Goal: Task Accomplishment & Management: Complete application form

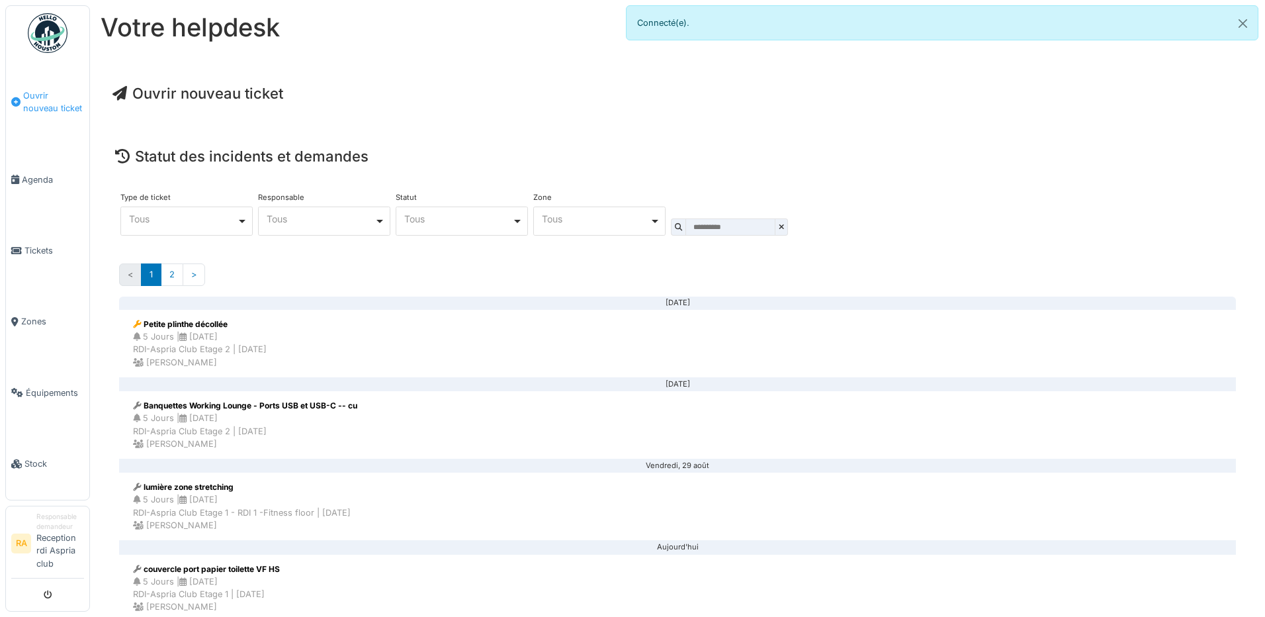
click at [54, 97] on span "Ouvrir nouveau ticket" at bounding box center [53, 101] width 61 height 25
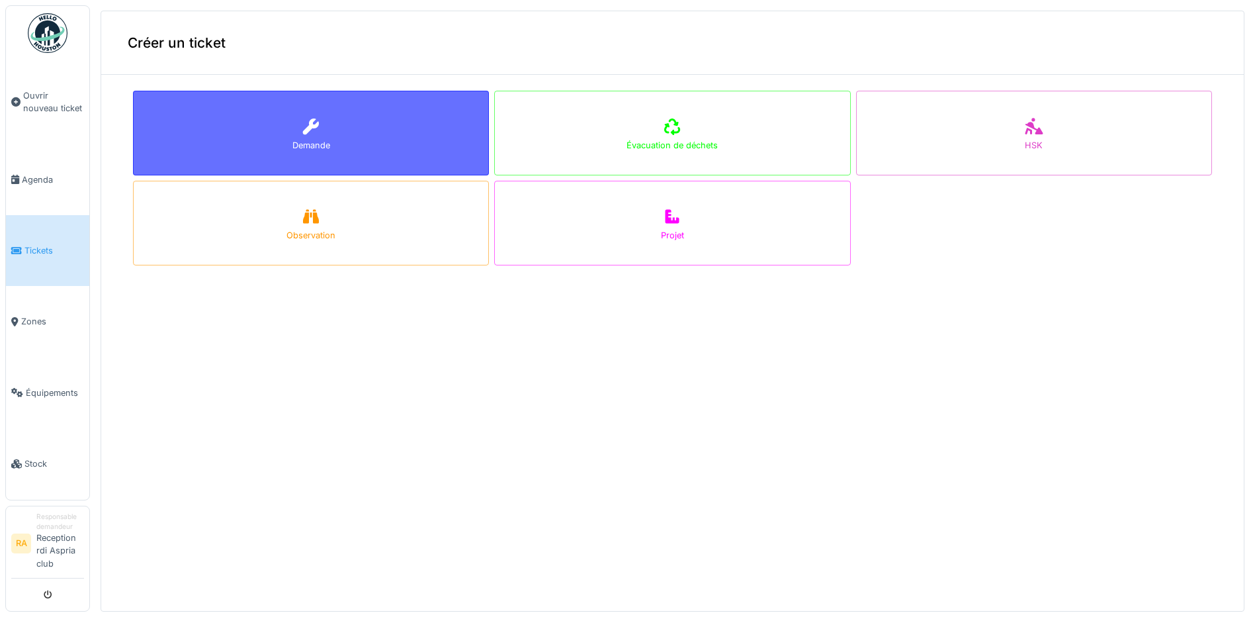
click at [433, 144] on div "Demande" at bounding box center [311, 133] width 356 height 85
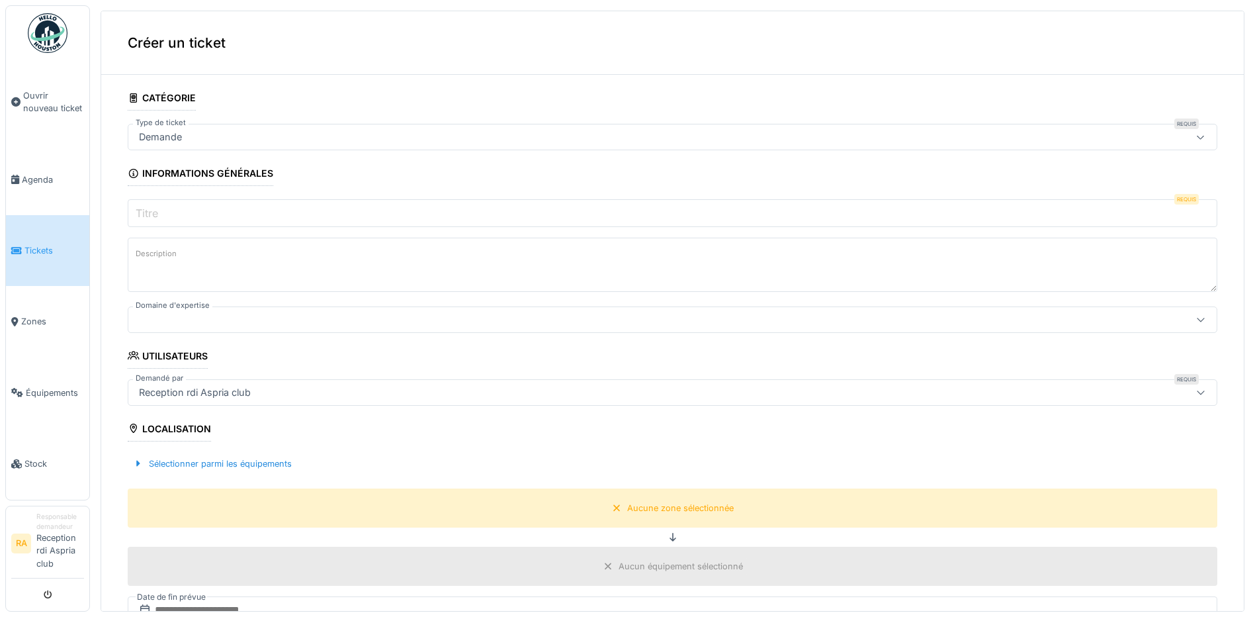
click at [221, 222] on input "Titre" at bounding box center [673, 213] width 1090 height 28
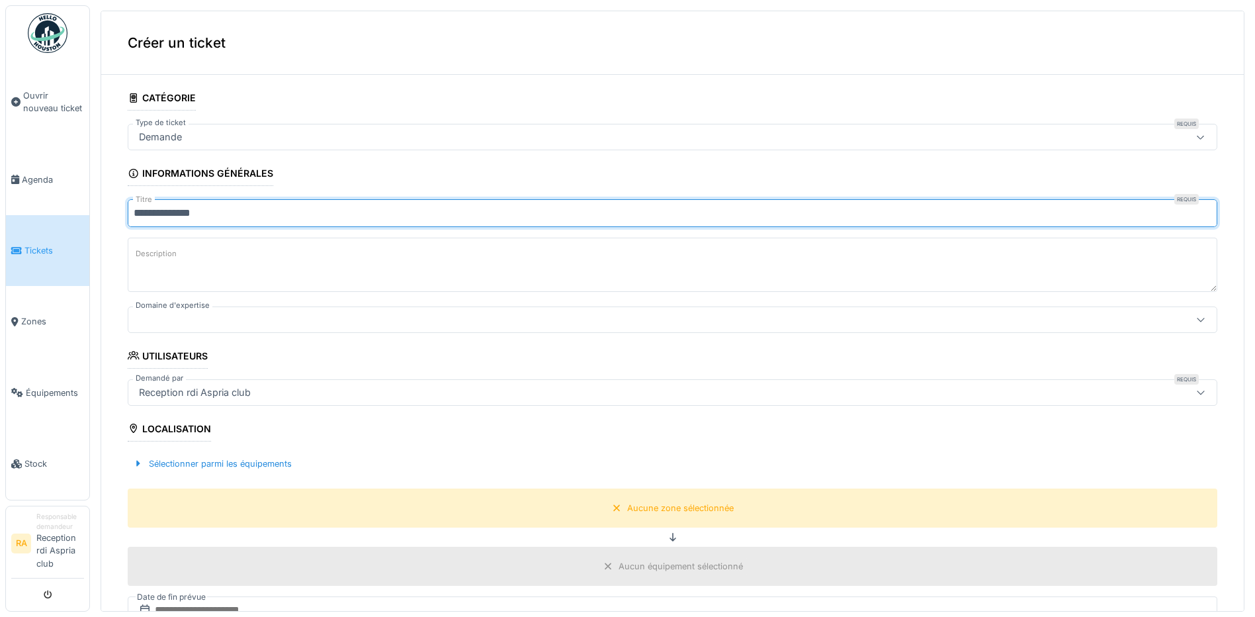
type input "**********"
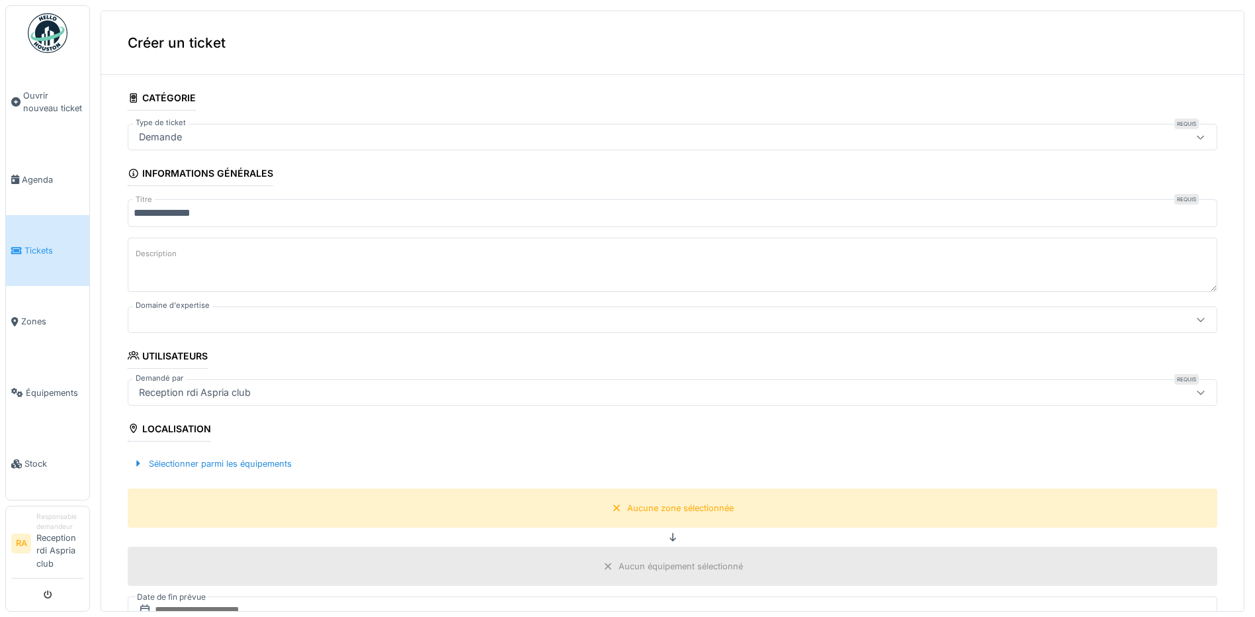
click at [256, 249] on textarea "Description" at bounding box center [673, 265] width 1090 height 54
click at [249, 324] on div at bounding box center [613, 319] width 959 height 15
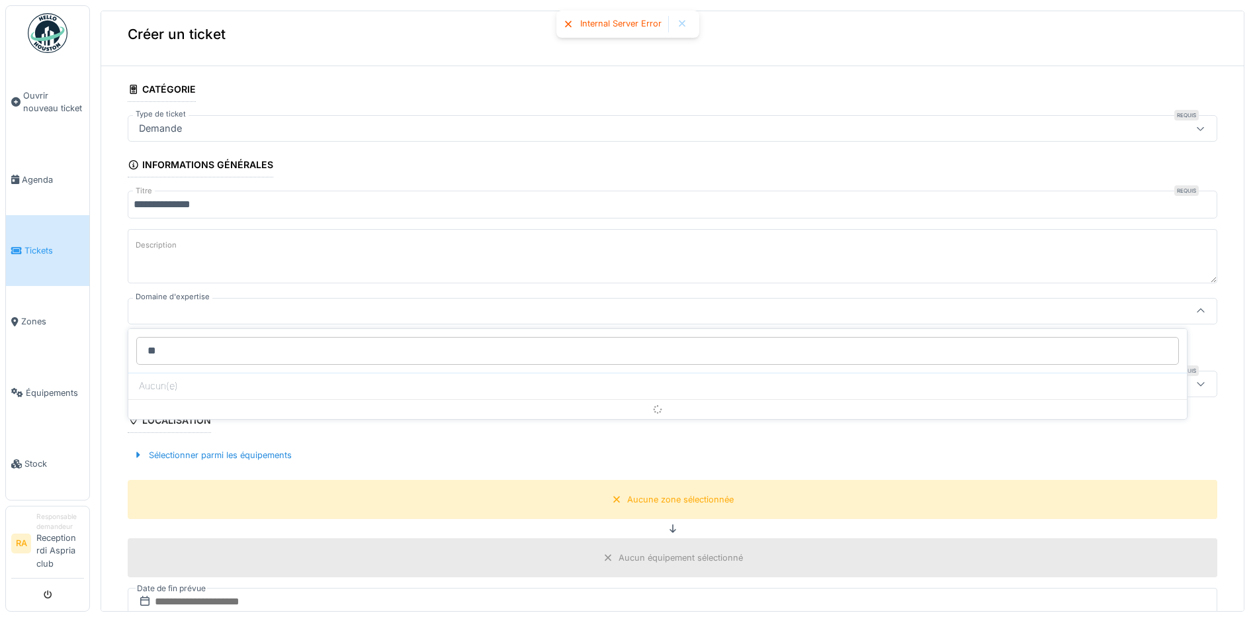
type input "*"
click at [147, 345] on input "Domaine d'expertise" at bounding box center [657, 351] width 1043 height 28
click at [156, 346] on input "Domaine d'expertise" at bounding box center [657, 351] width 1043 height 28
click at [190, 341] on input "Domaine d'expertise" at bounding box center [657, 351] width 1043 height 28
click at [243, 271] on textarea "Description" at bounding box center [673, 256] width 1090 height 54
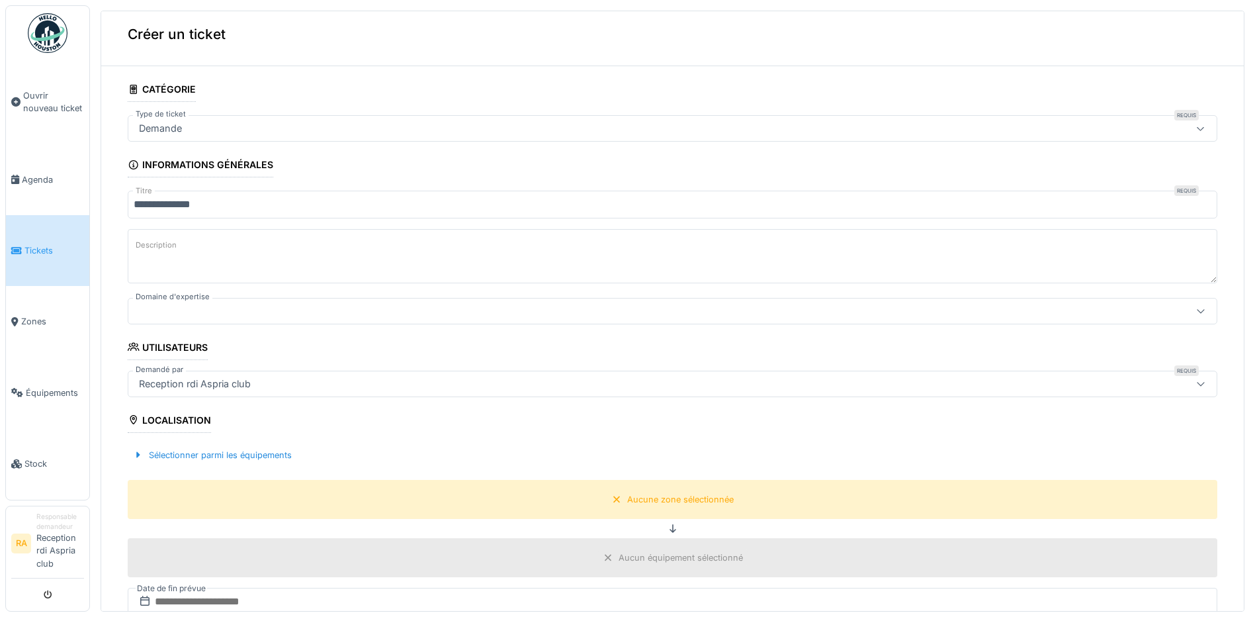
click at [211, 304] on div at bounding box center [613, 311] width 959 height 15
click at [186, 350] on input "Domaine d'expertise" at bounding box center [657, 351] width 1043 height 28
click at [217, 349] on input "Domaine d'expertise" at bounding box center [657, 351] width 1043 height 28
click at [199, 349] on input "Domaine d'expertise" at bounding box center [657, 351] width 1043 height 28
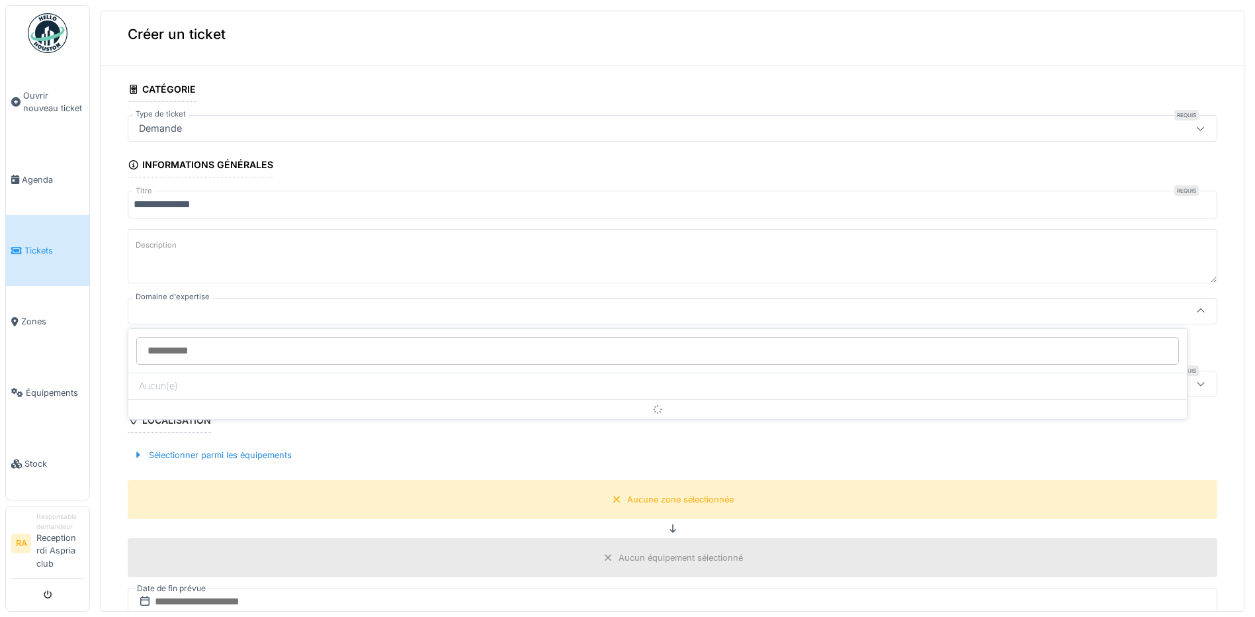
type input "*"
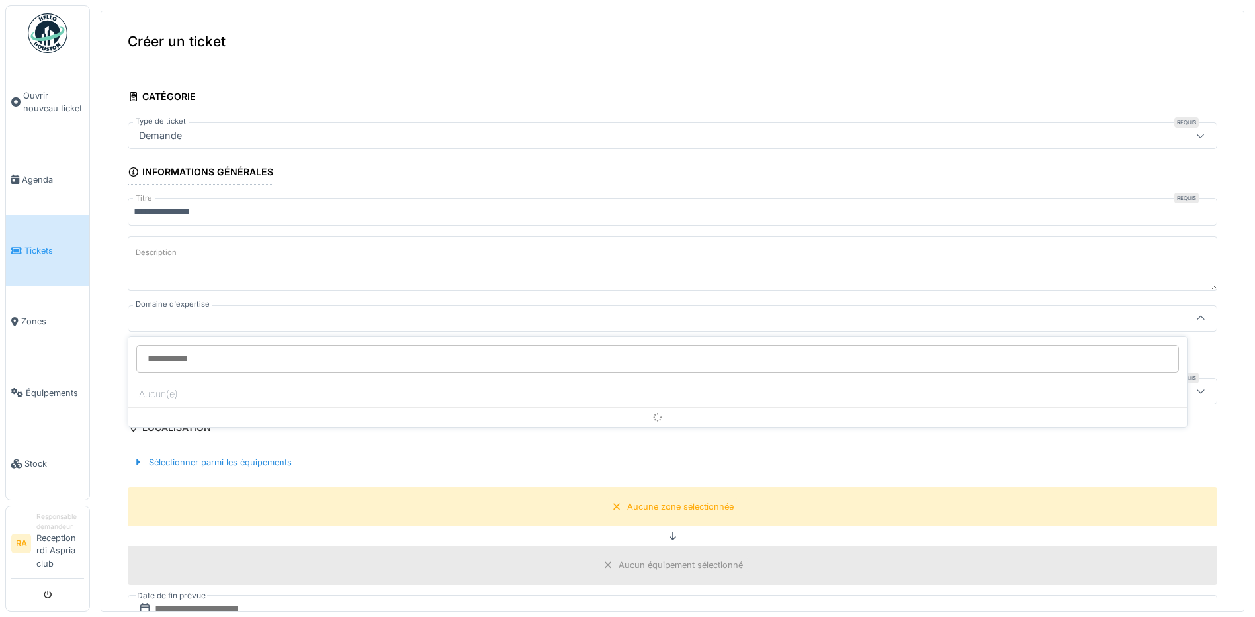
scroll to position [0, 0]
click at [191, 132] on div "Demande" at bounding box center [613, 137] width 959 height 15
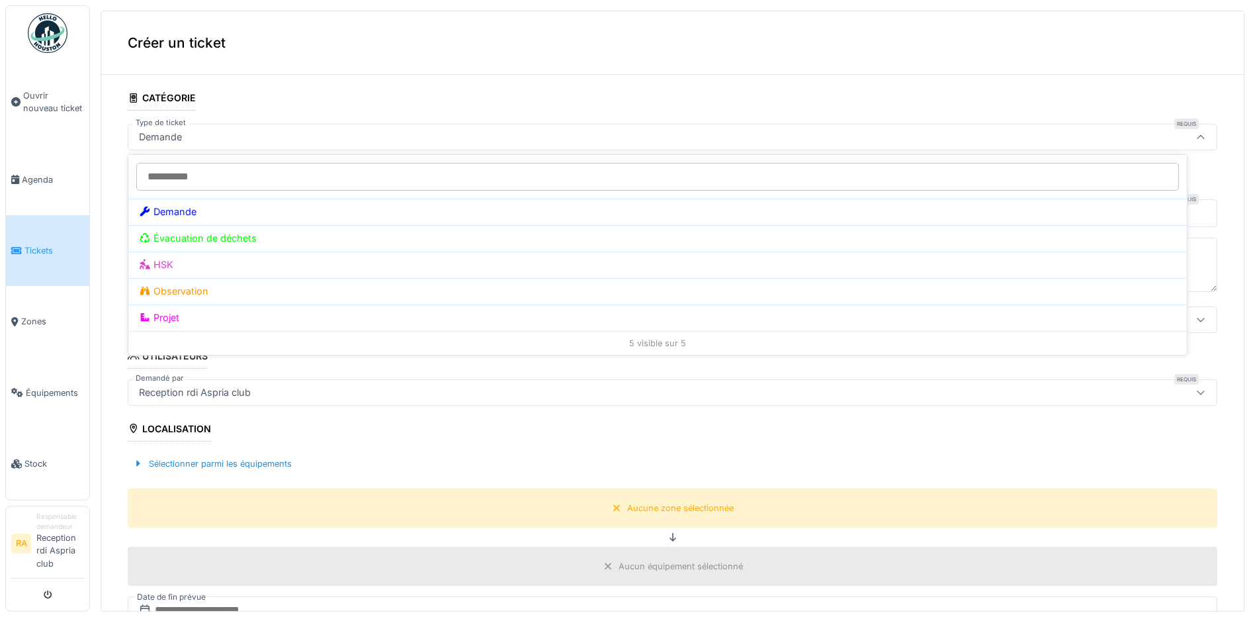
click at [245, 140] on div "Demande" at bounding box center [613, 137] width 959 height 15
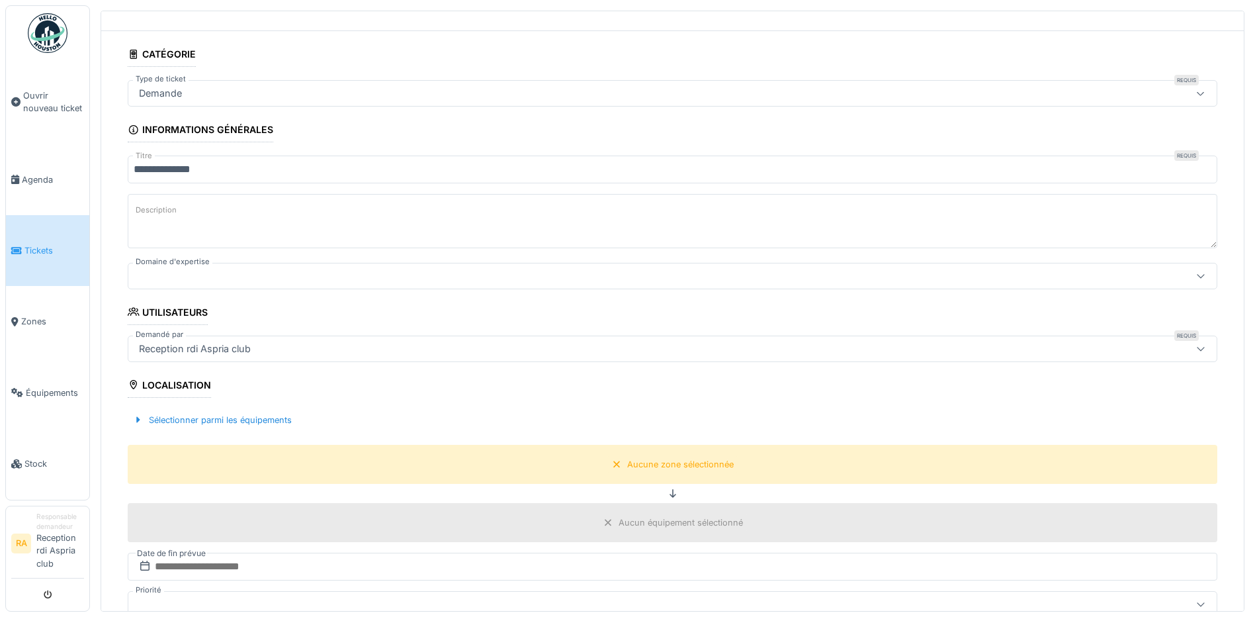
scroll to position [66, 0]
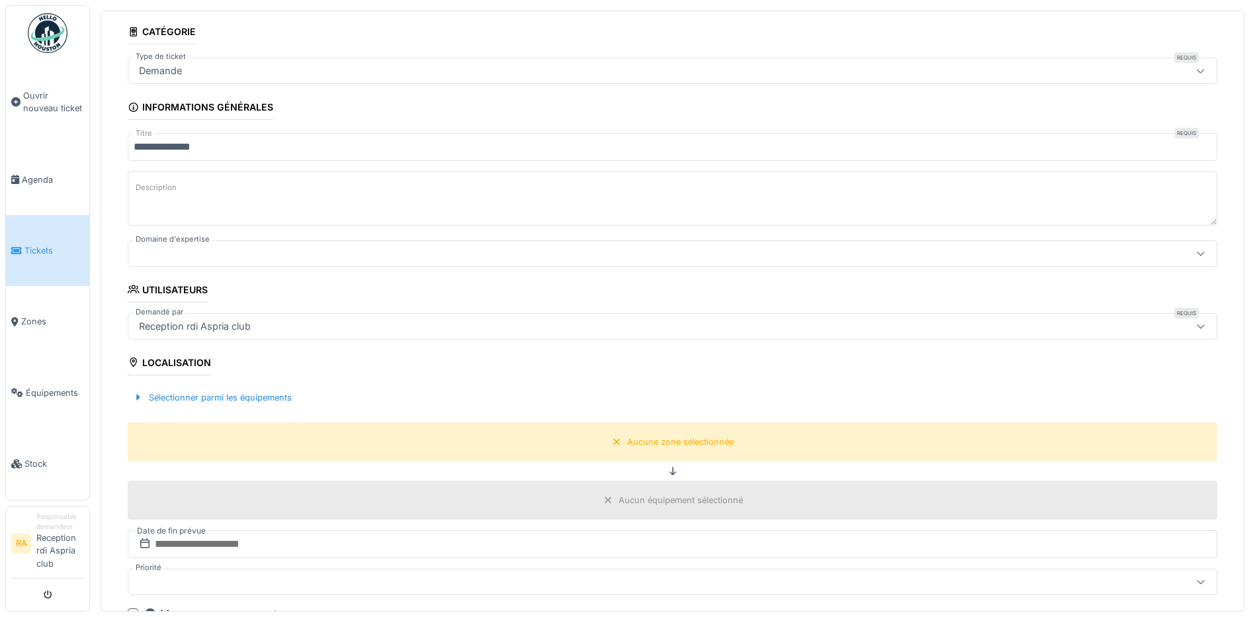
click at [142, 368] on div "Localisation" at bounding box center [169, 364] width 83 height 22
click at [136, 396] on div at bounding box center [138, 397] width 11 height 13
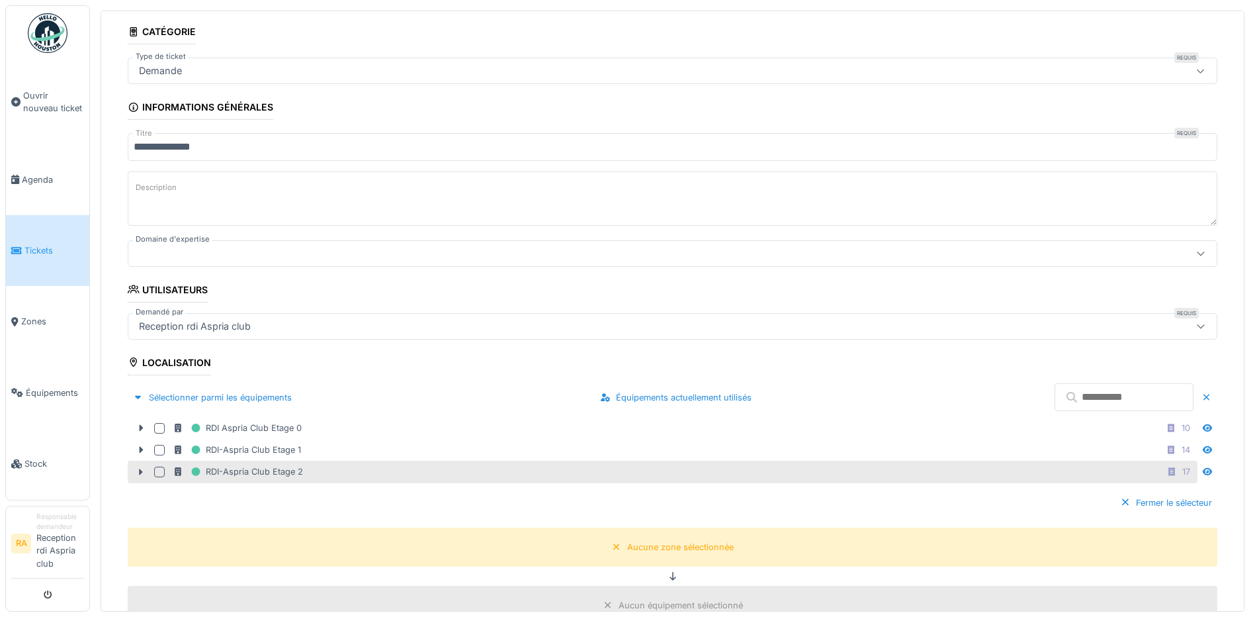
click at [155, 472] on div at bounding box center [159, 472] width 11 height 11
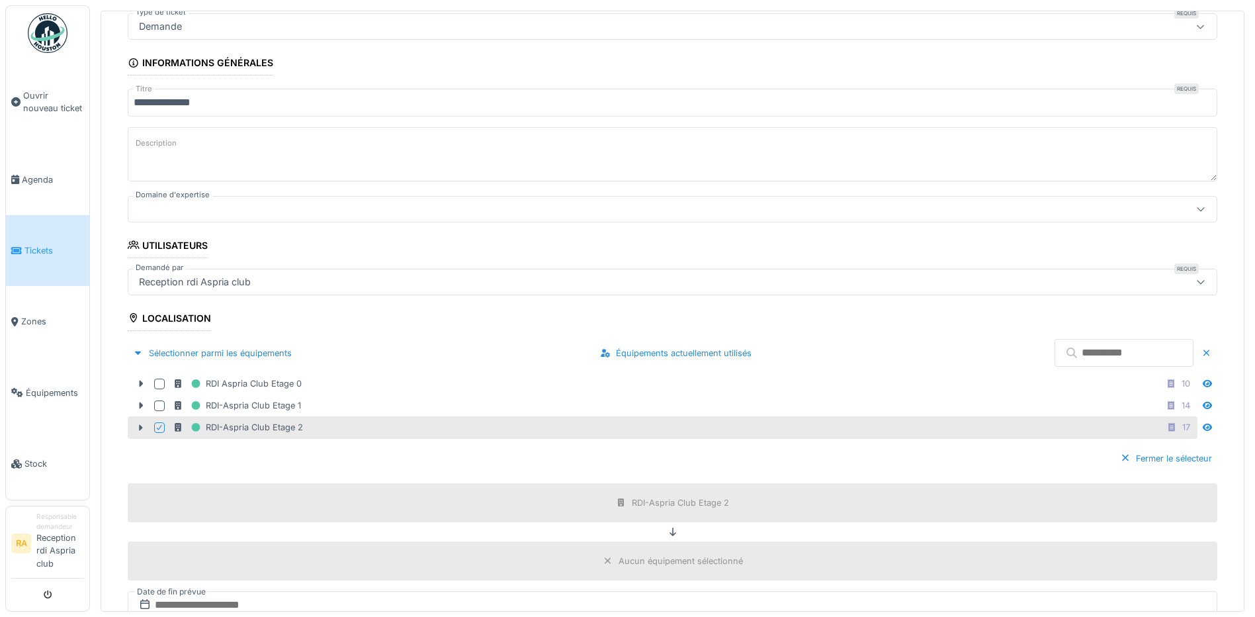
scroll to position [331, 0]
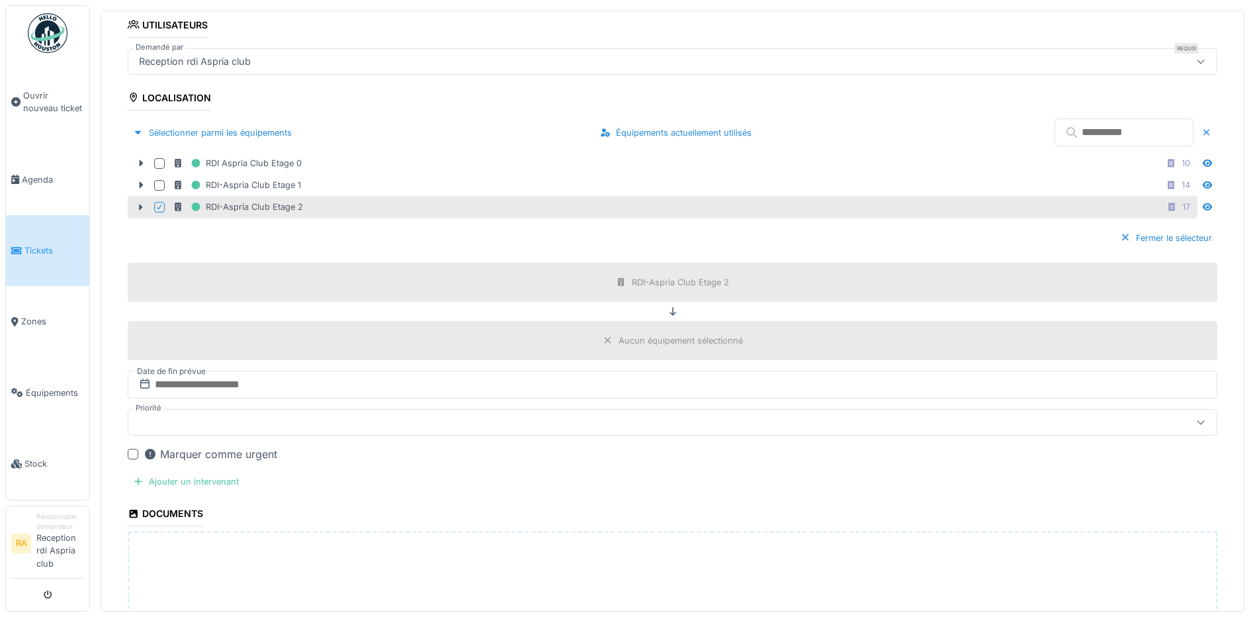
click at [688, 344] on div "Aucun équipement sélectionné" at bounding box center [681, 340] width 124 height 13
click at [689, 344] on div "Aucun équipement sélectionné" at bounding box center [681, 340] width 124 height 13
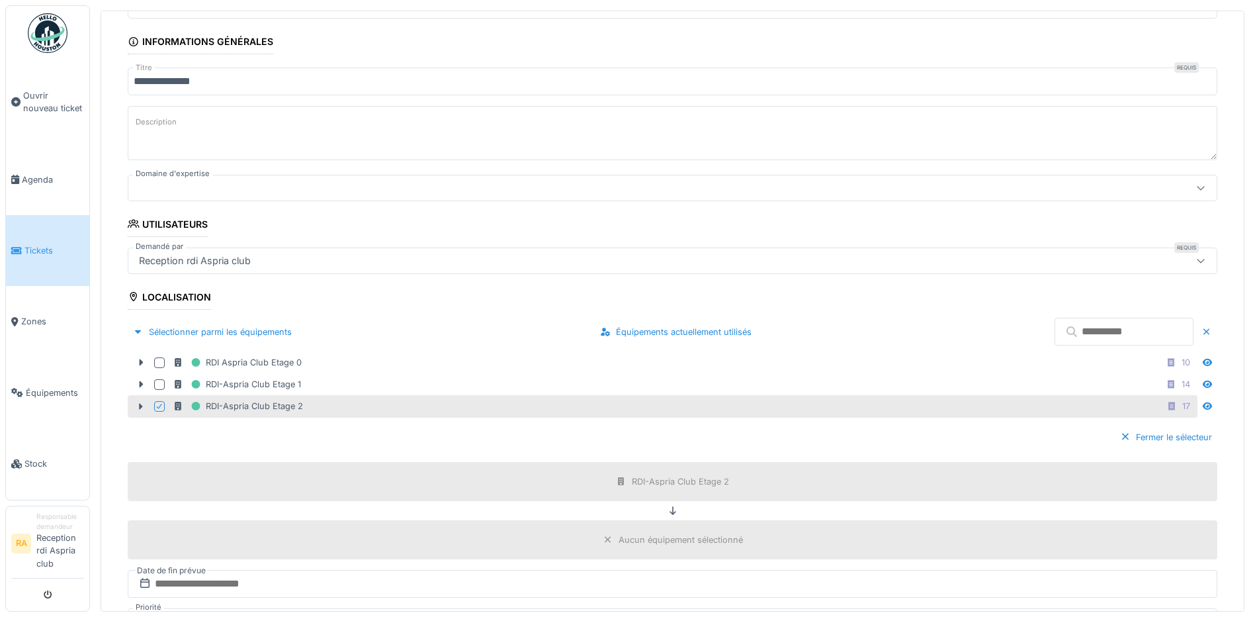
scroll to position [0, 0]
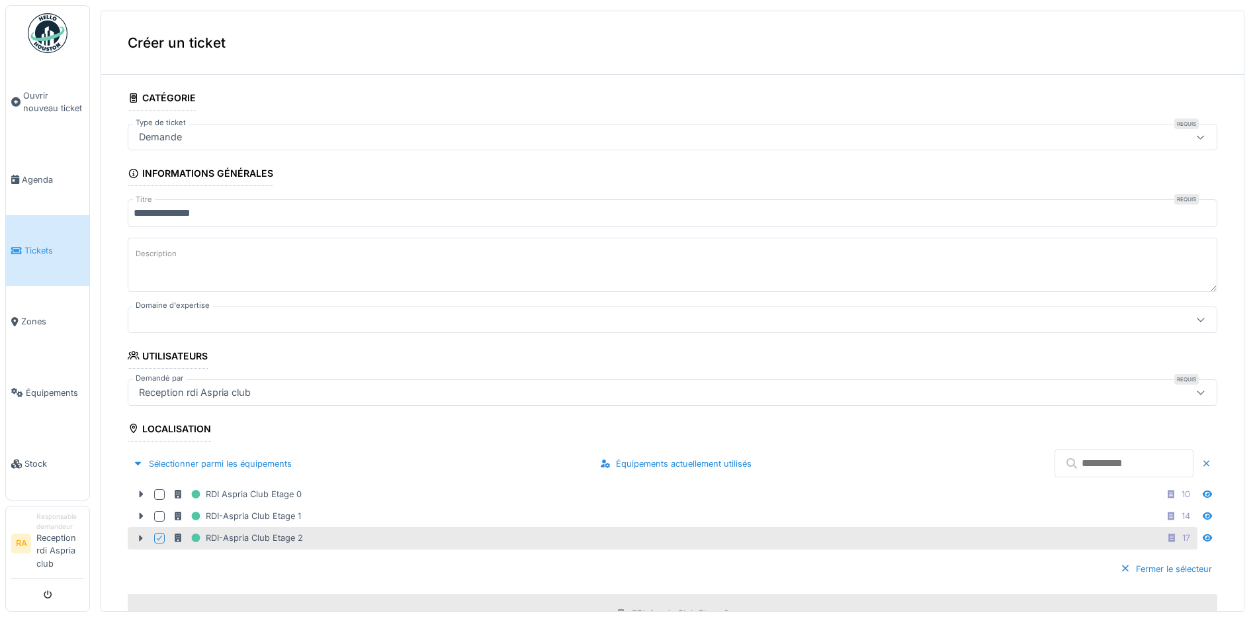
click at [192, 245] on textarea "Description" at bounding box center [673, 265] width 1090 height 54
click at [206, 287] on textarea "Description" at bounding box center [673, 265] width 1090 height 54
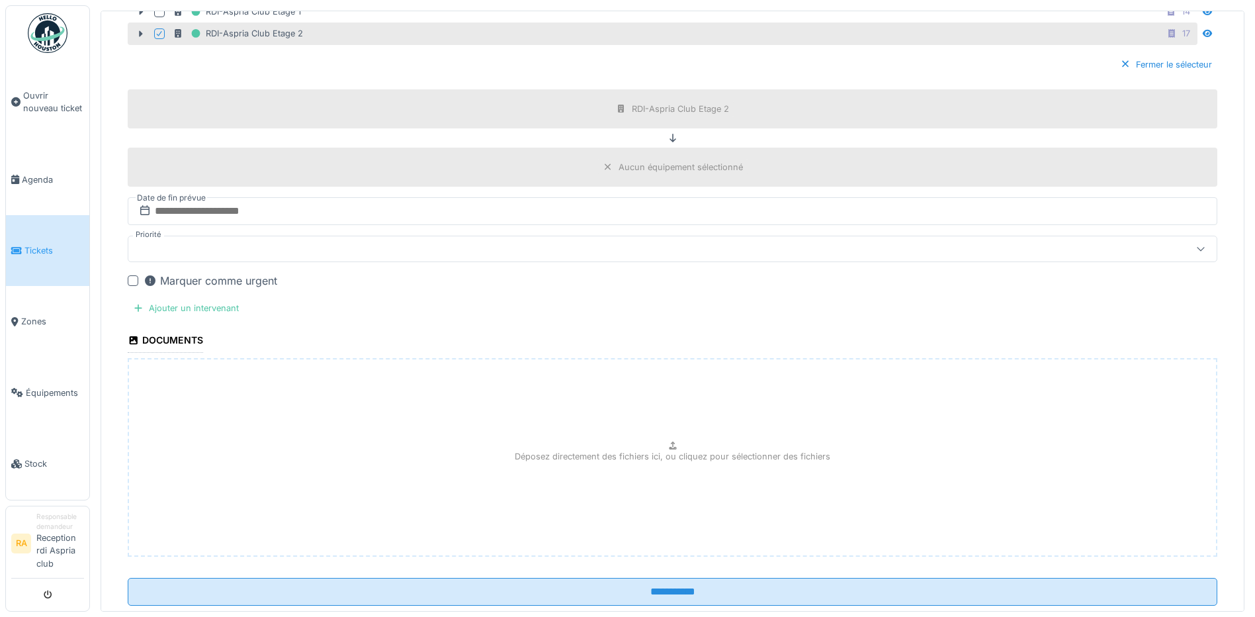
scroll to position [536, 0]
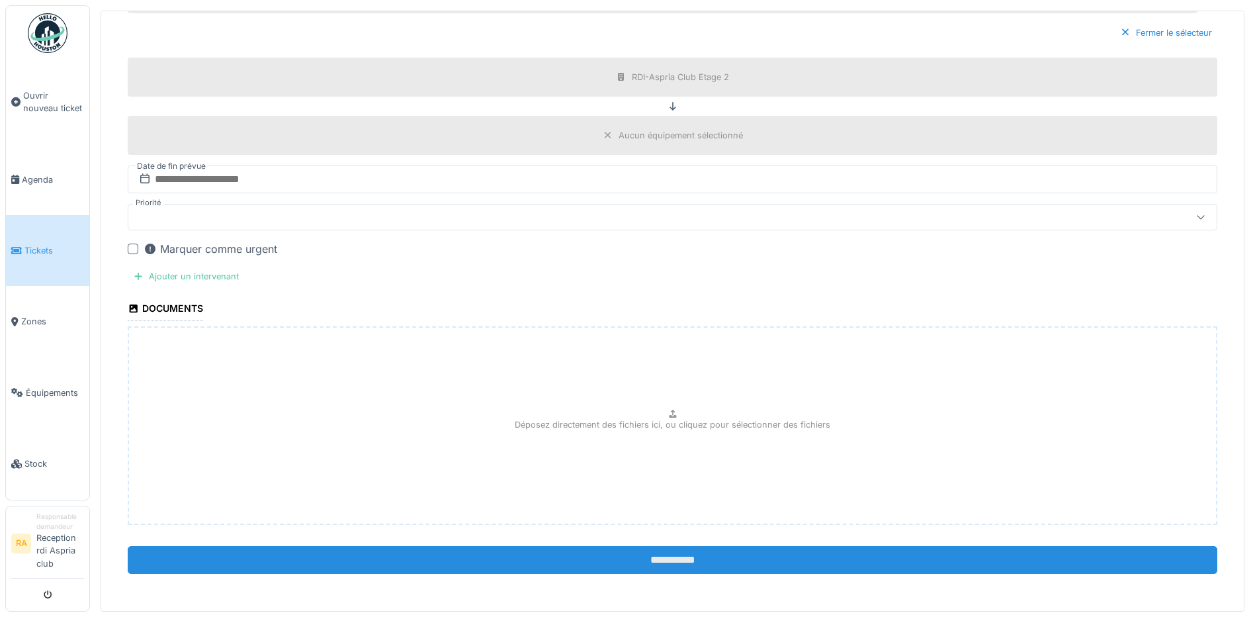
type textarea "**********"
click at [656, 560] on input "**********" at bounding box center [673, 560] width 1090 height 28
